Goal: Share content: Share content

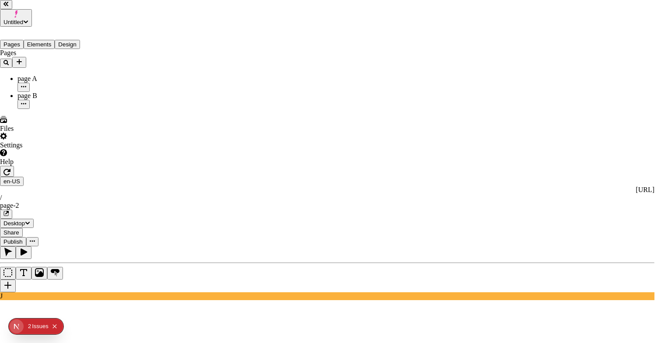
click at [408, 111] on div "Preview" at bounding box center [424, 117] width 77 height 8
